Goal: Transaction & Acquisition: Purchase product/service

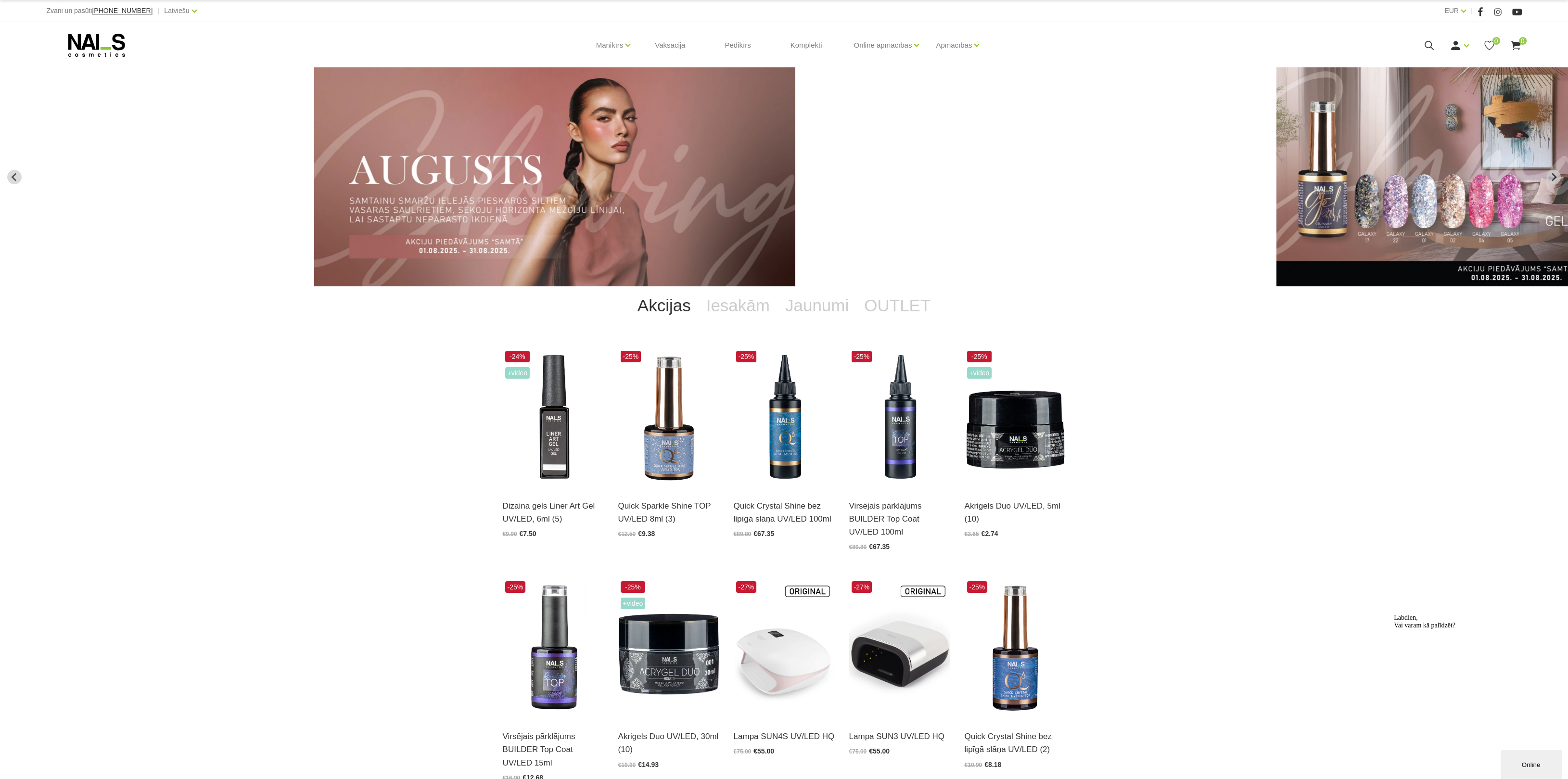
click at [1431, 41] on icon at bounding box center [1429, 45] width 12 height 12
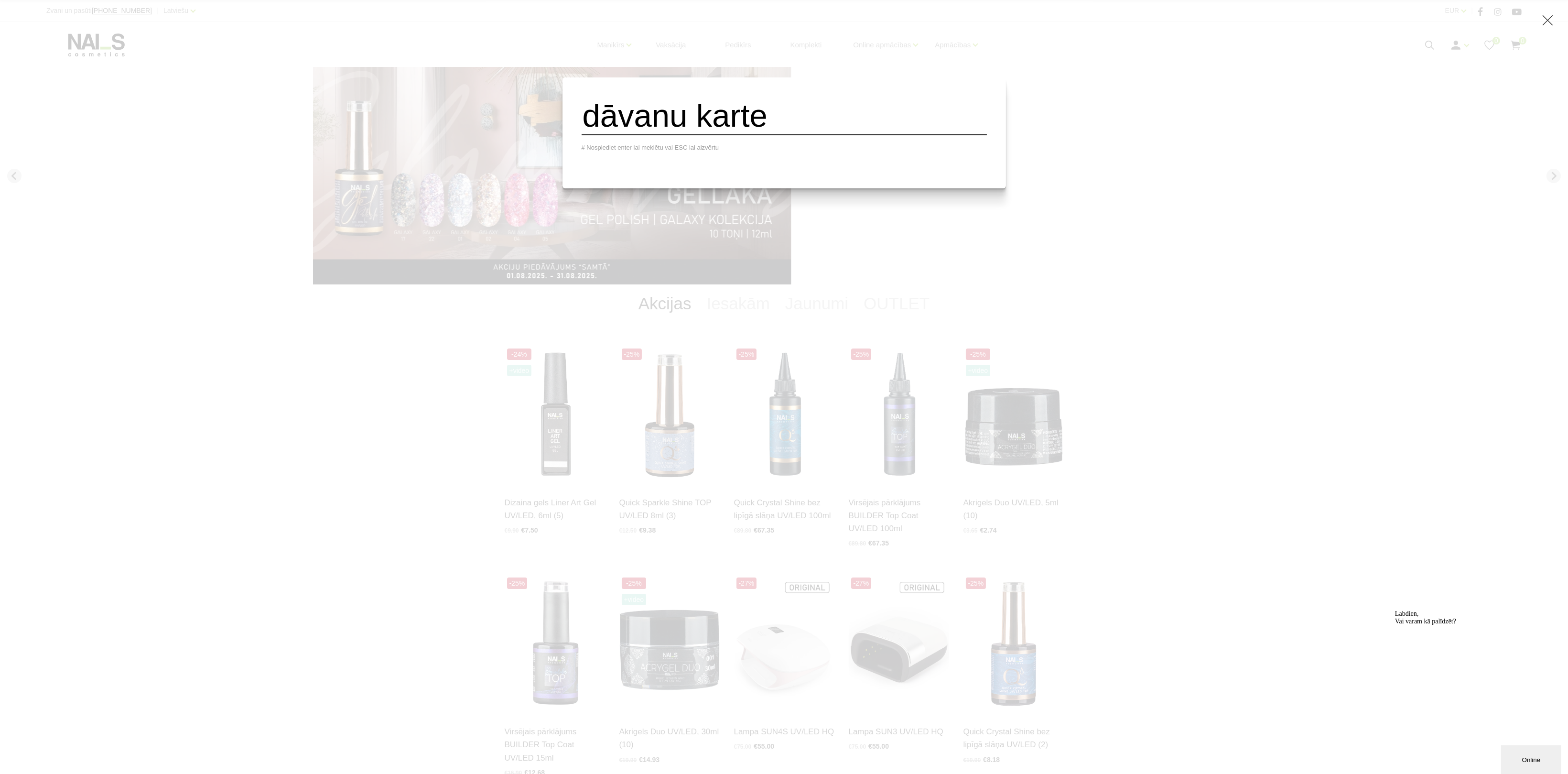
type input "dāvanu karte"
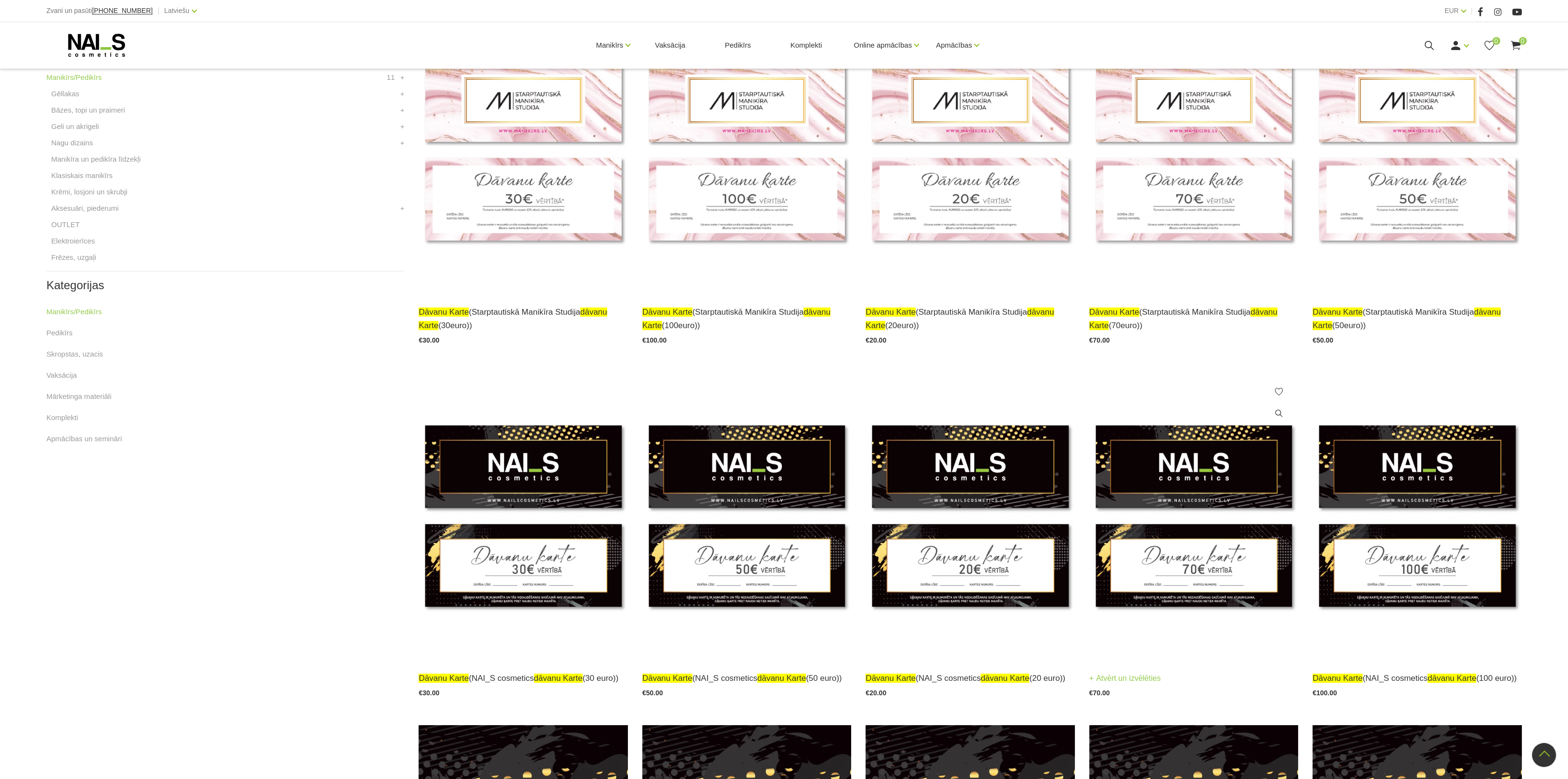
scroll to position [432, 0]
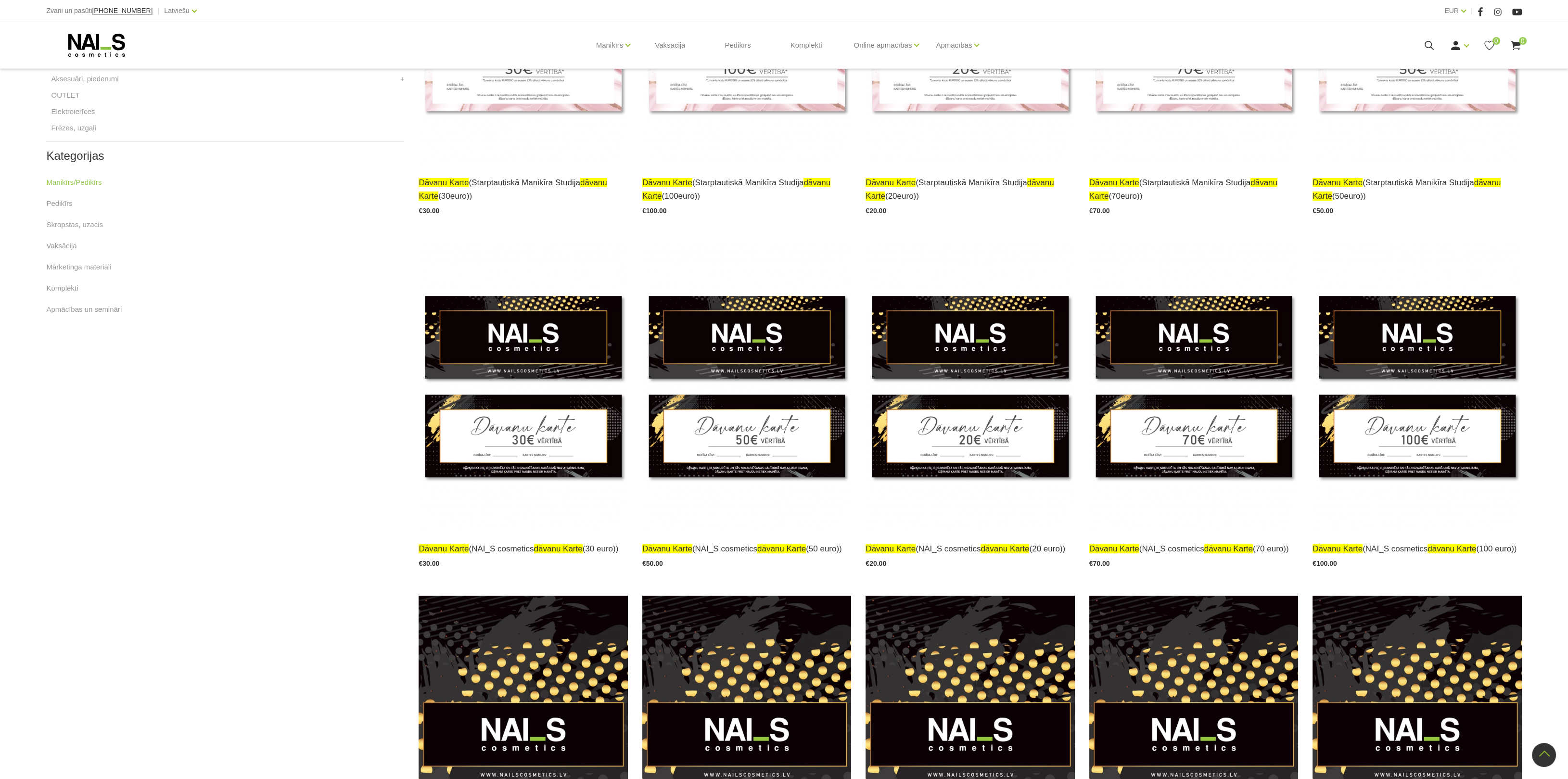
click at [88, 50] on icon at bounding box center [96, 45] width 101 height 24
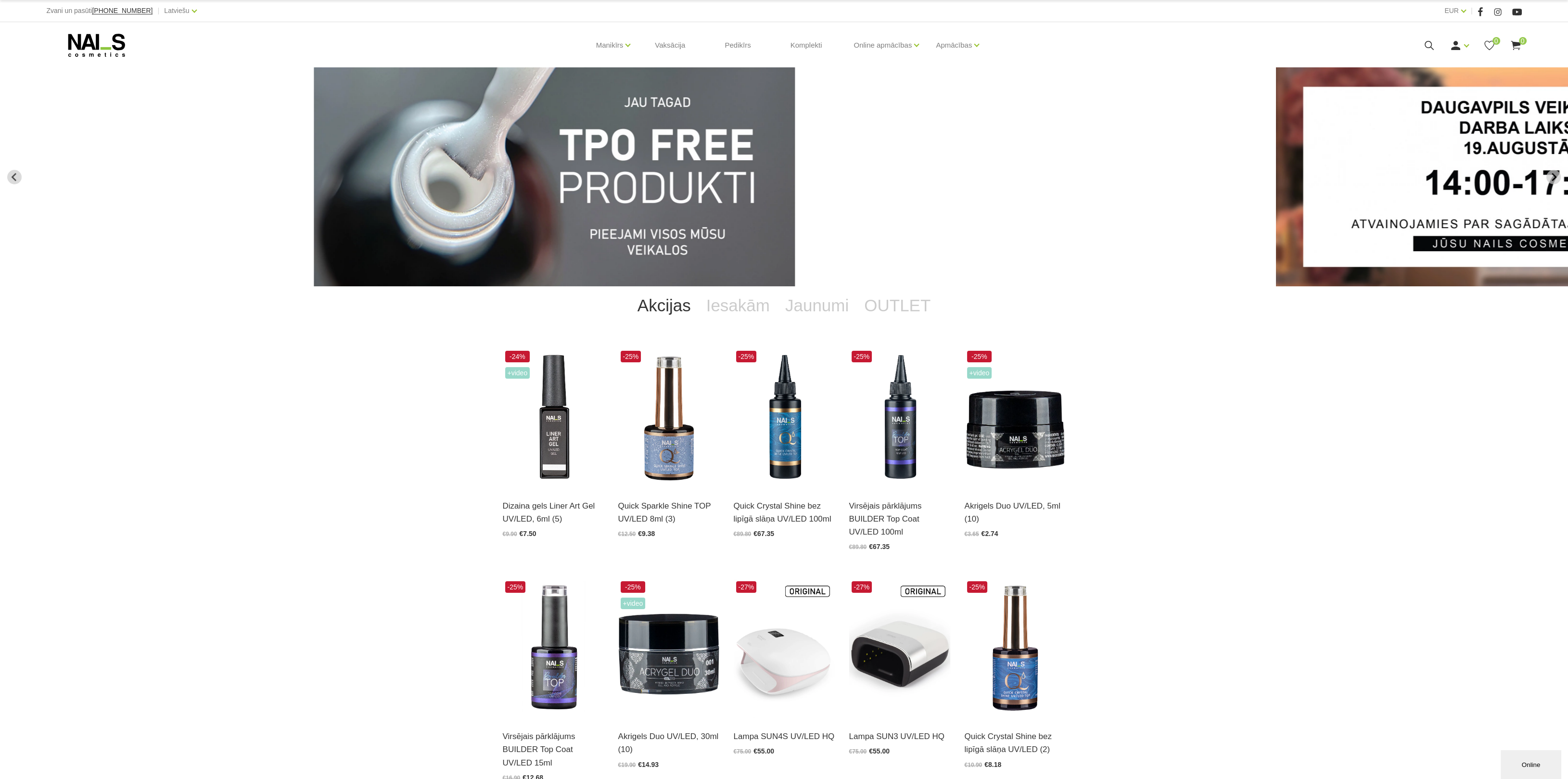
click at [1429, 44] on icon at bounding box center [1429, 45] width 12 height 12
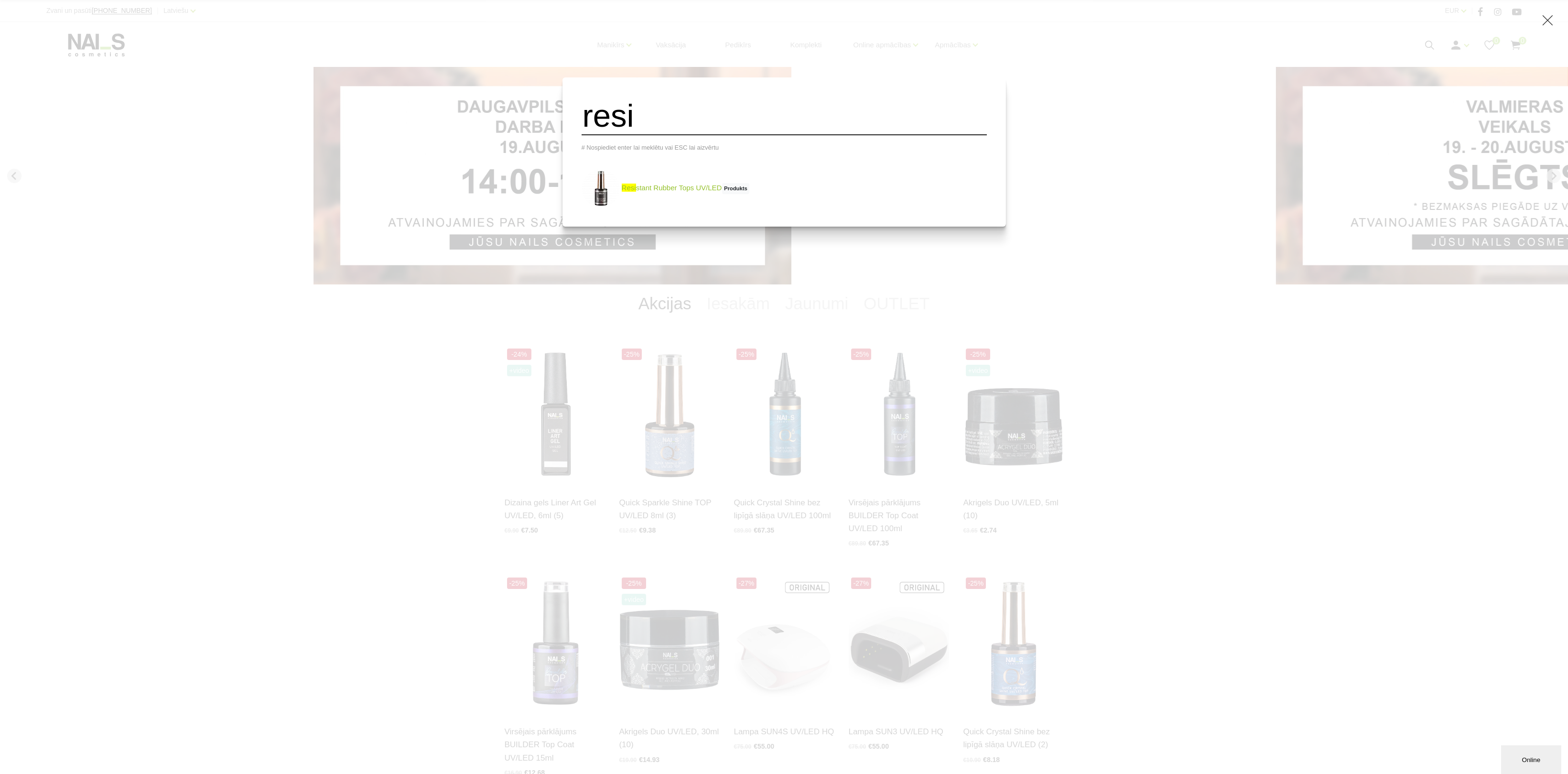
type input "resi"
click at [617, 198] on img at bounding box center [600, 188] width 38 height 38
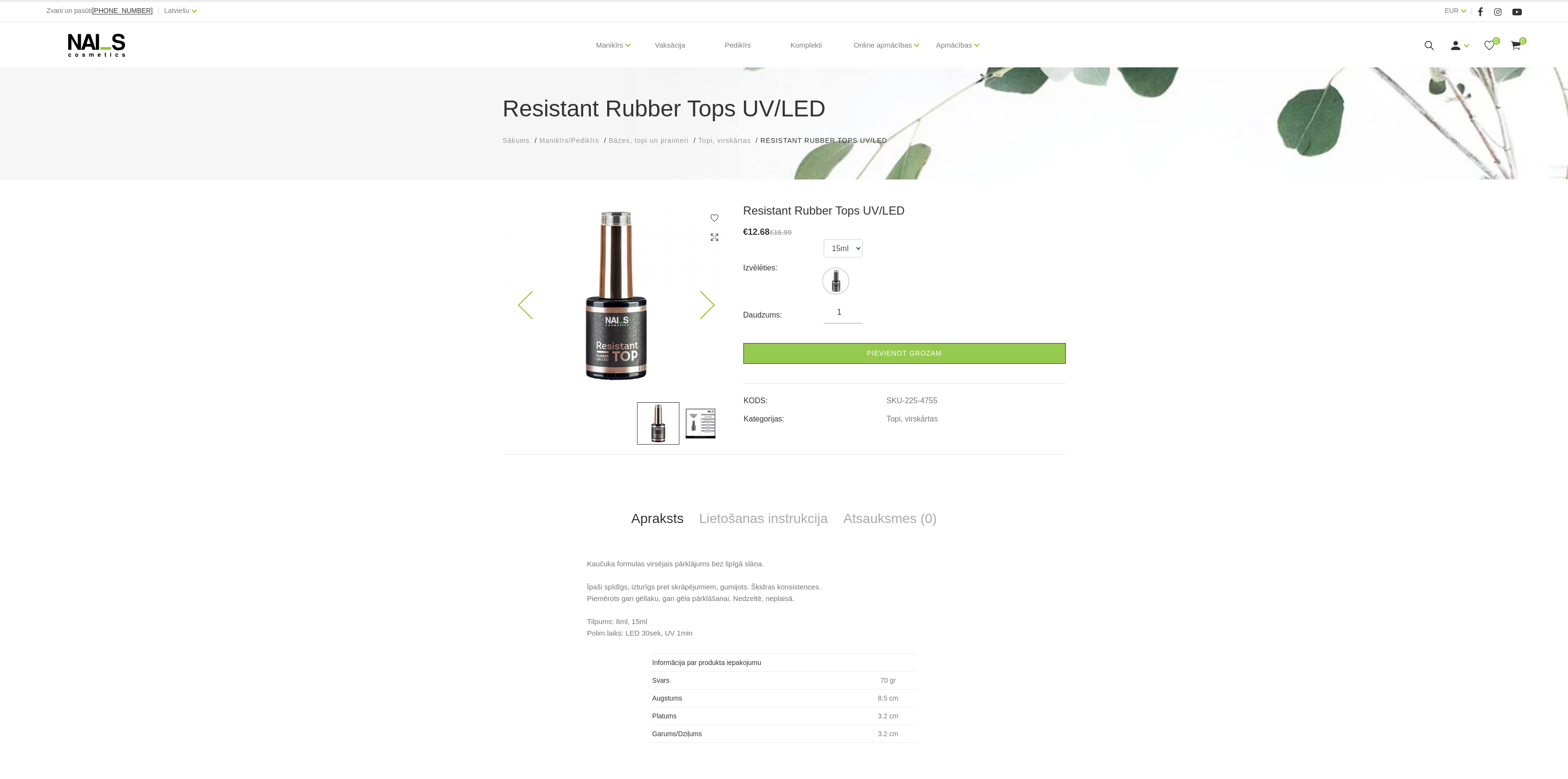
click at [707, 303] on icon at bounding box center [700, 305] width 28 height 28
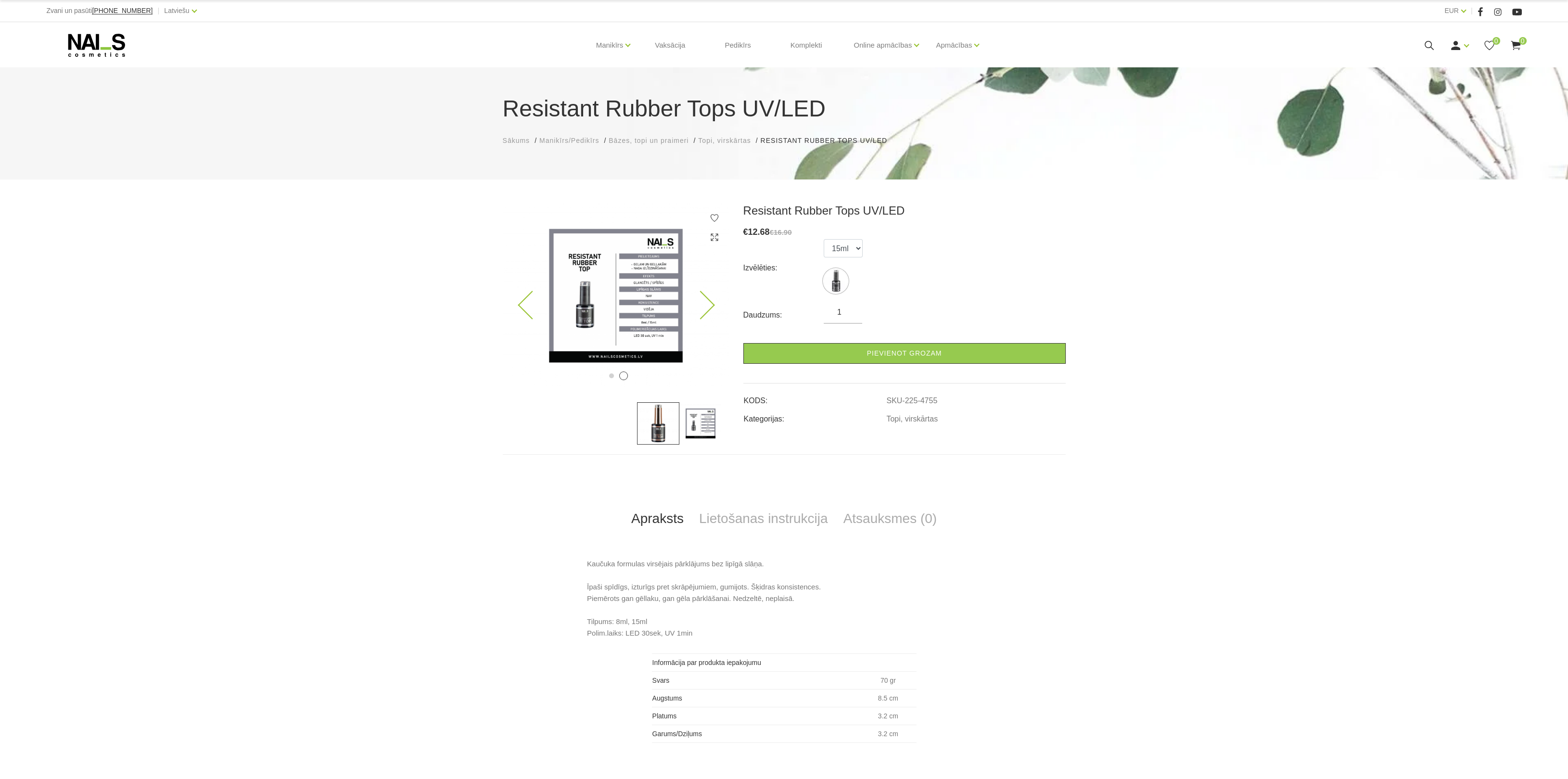
click at [526, 309] on icon at bounding box center [532, 305] width 28 height 28
